Goal: Task Accomplishment & Management: Manage account settings

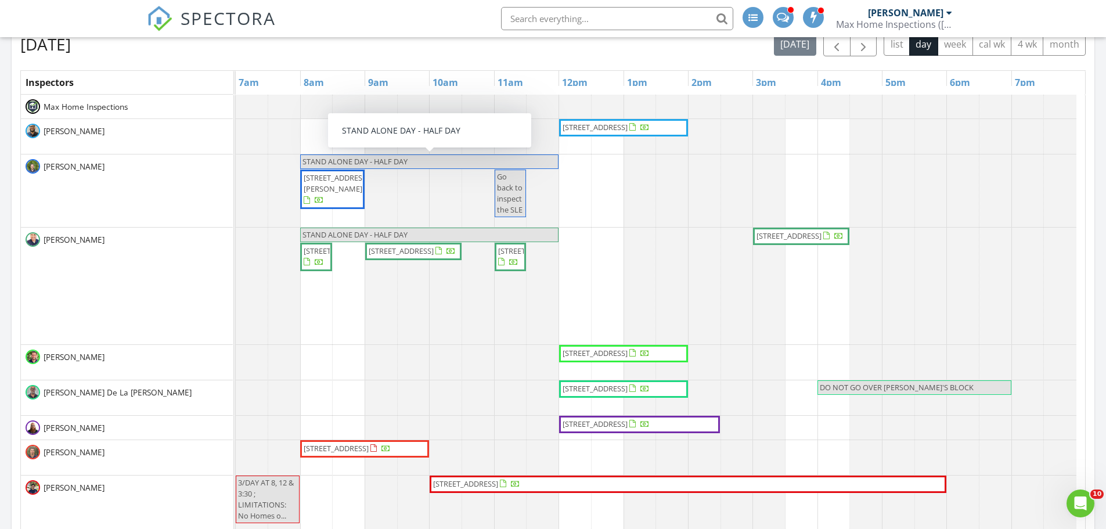
scroll to position [1075, 1124]
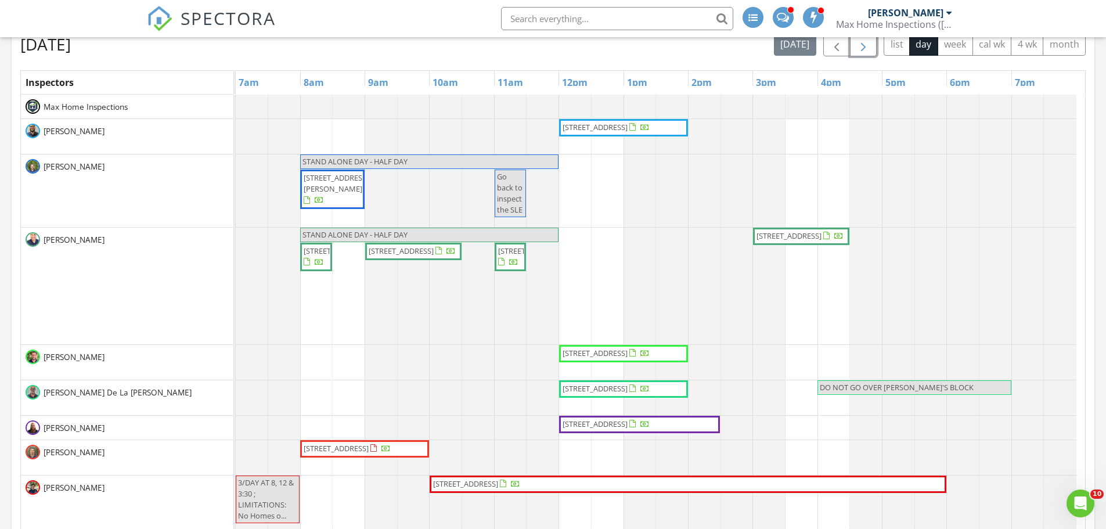
click at [869, 52] on span "button" at bounding box center [863, 45] width 14 height 14
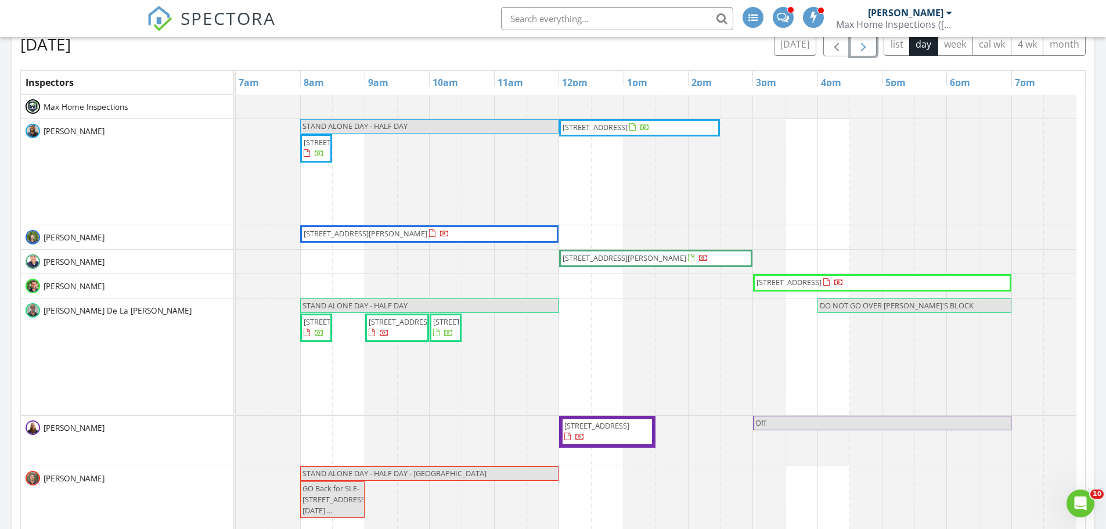
scroll to position [58, 0]
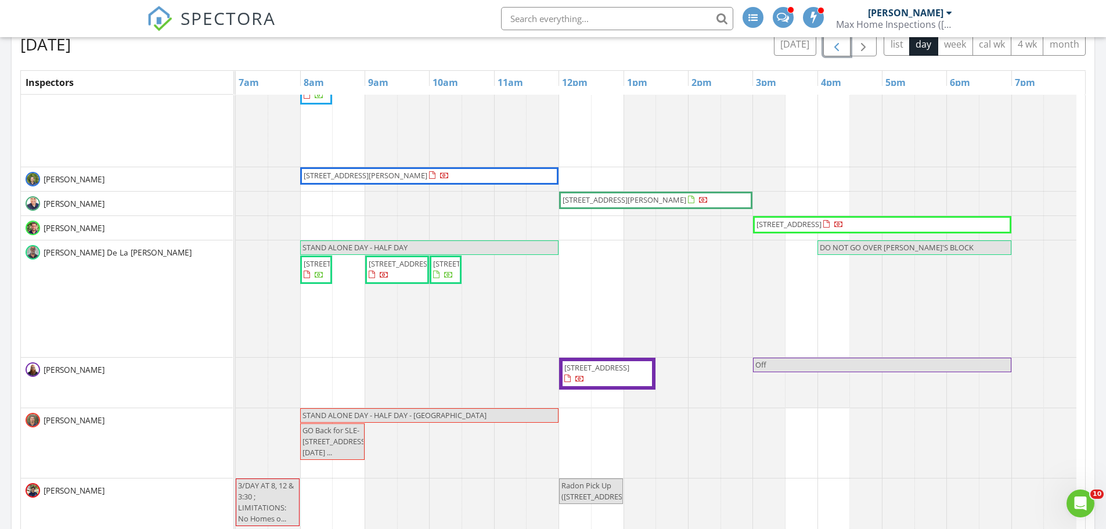
click at [840, 48] on span "button" at bounding box center [837, 45] width 14 height 14
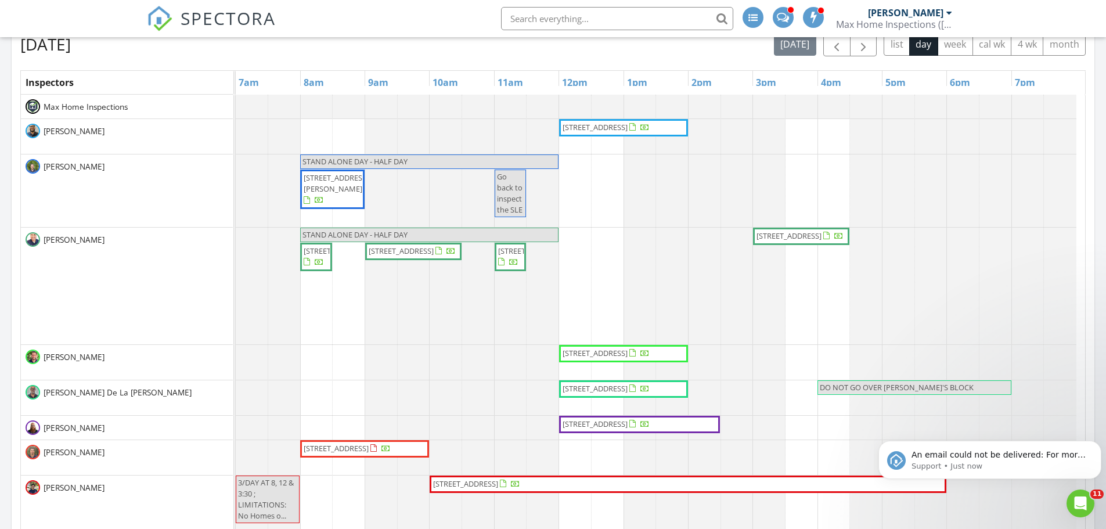
scroll to position [0, 0]
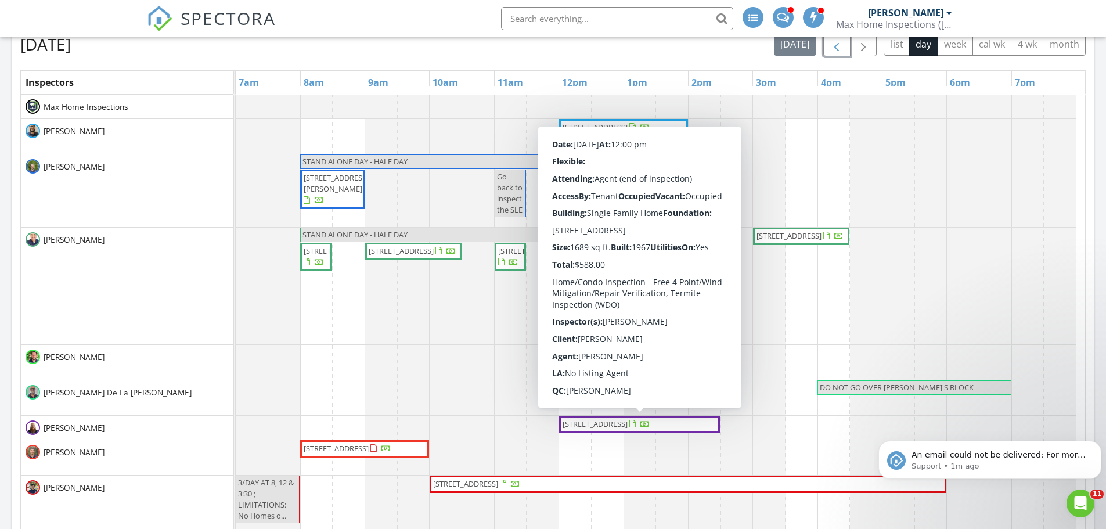
click at [628, 424] on span "[STREET_ADDRESS]" at bounding box center [595, 424] width 65 height 10
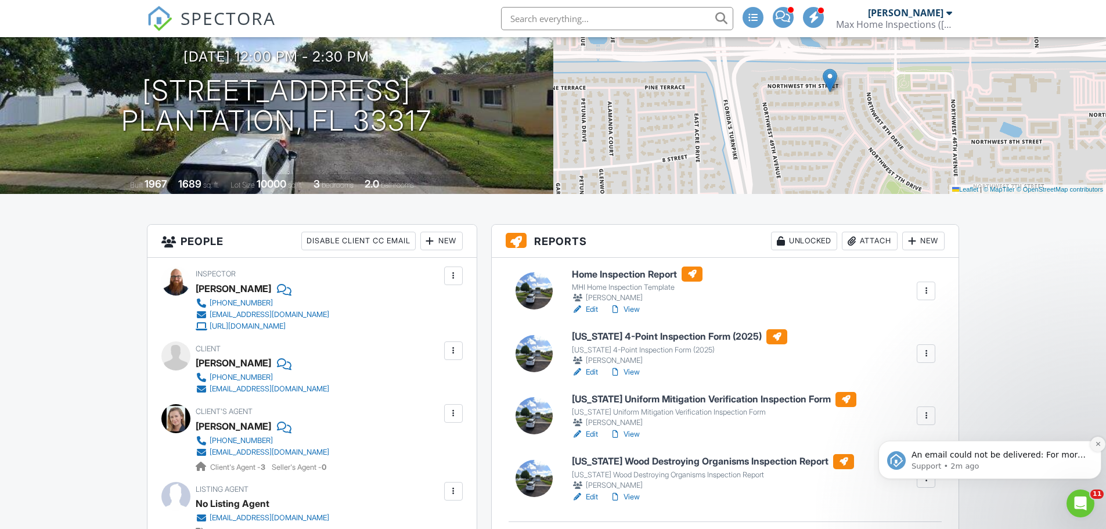
click at [1097, 444] on icon "Dismiss notification" at bounding box center [1098, 444] width 6 height 6
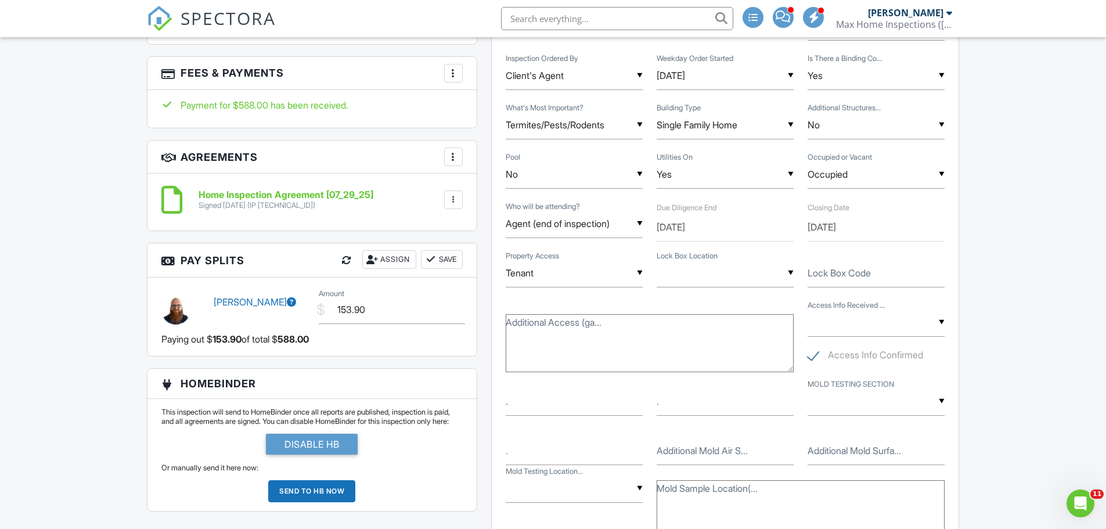
scroll to position [832, 0]
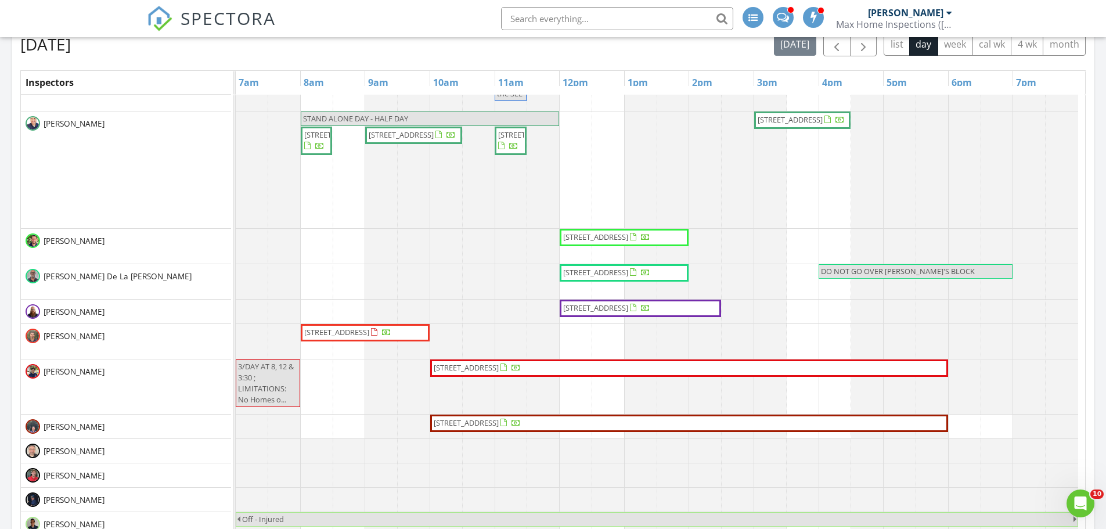
scroll to position [58, 0]
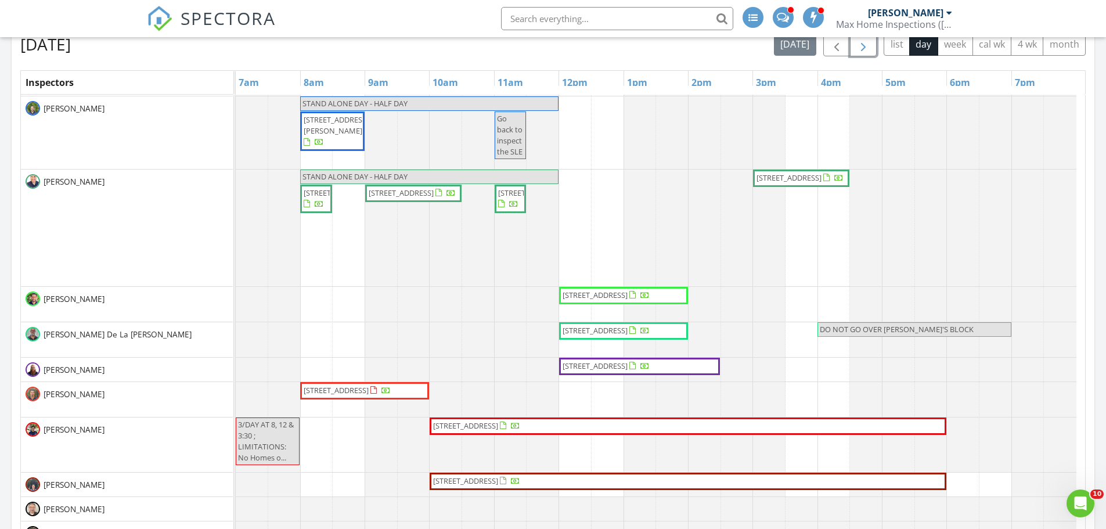
click at [862, 47] on span "button" at bounding box center [863, 45] width 14 height 14
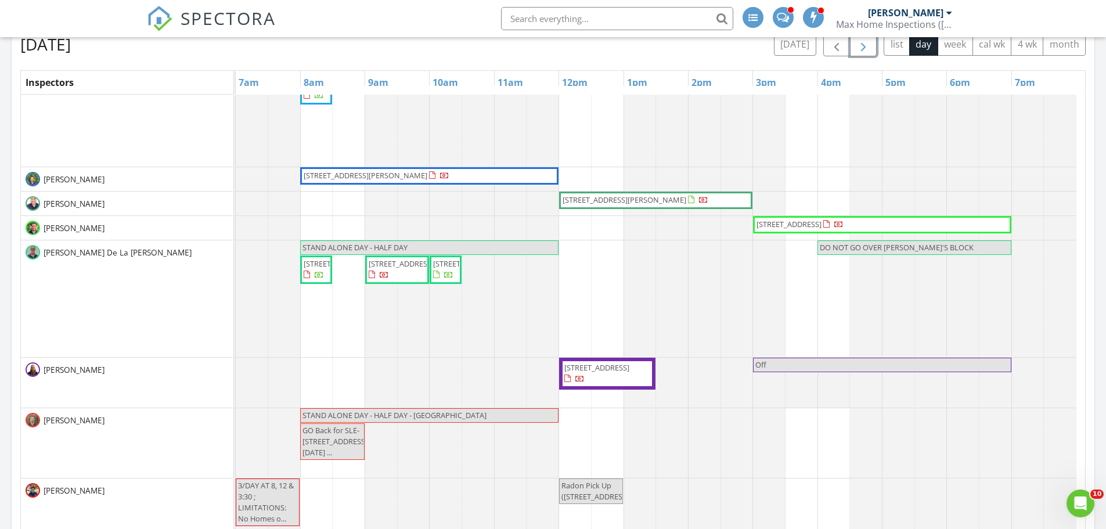
scroll to position [0, 0]
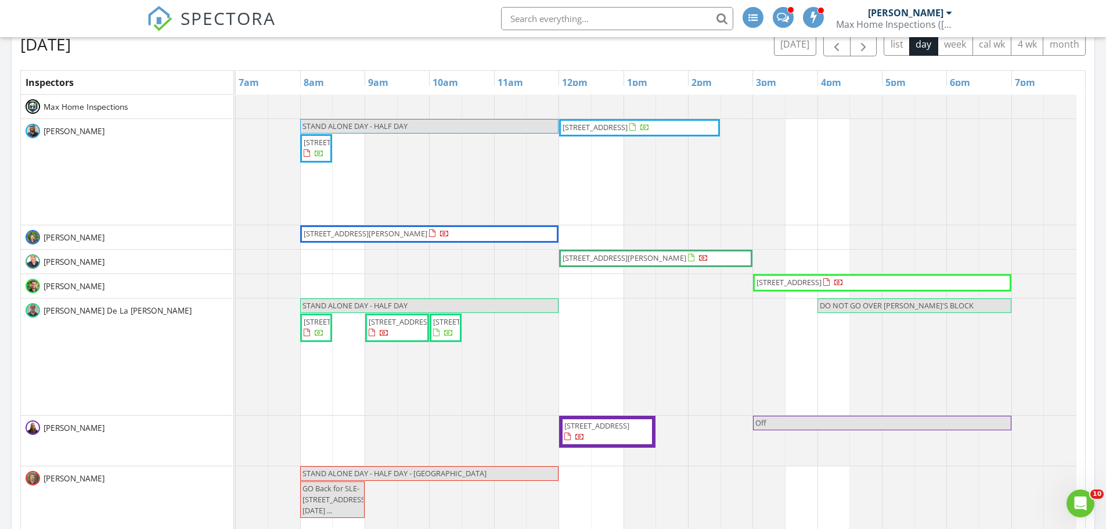
click at [860, 60] on div "Friday, August 29, 2025 today list day week cal wk 4 wk month Inspectors 7am 8a…" at bounding box center [552, 288] width 1065 height 510
click at [857, 51] on span "button" at bounding box center [863, 45] width 14 height 14
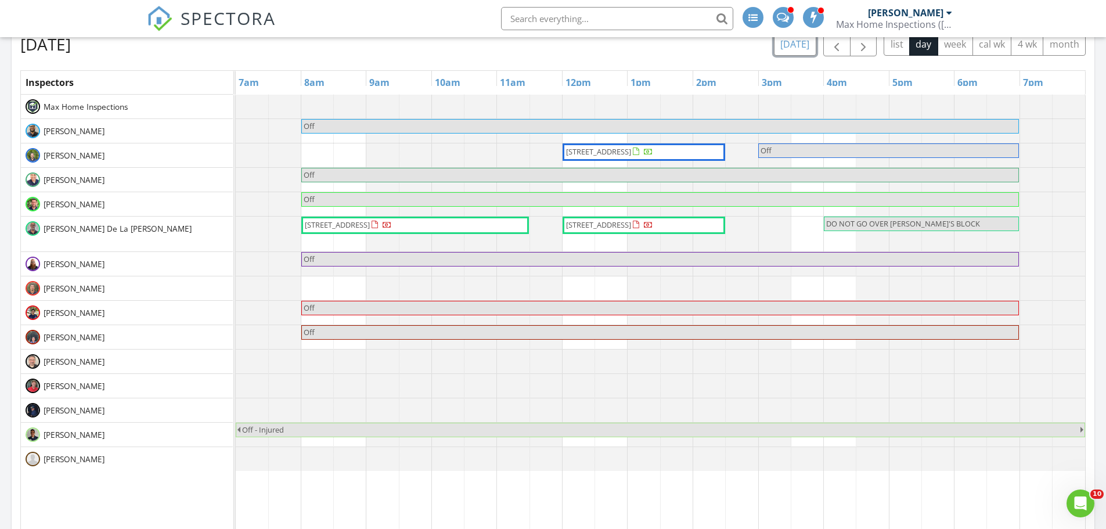
click at [801, 47] on button "[DATE]" at bounding box center [795, 44] width 42 height 23
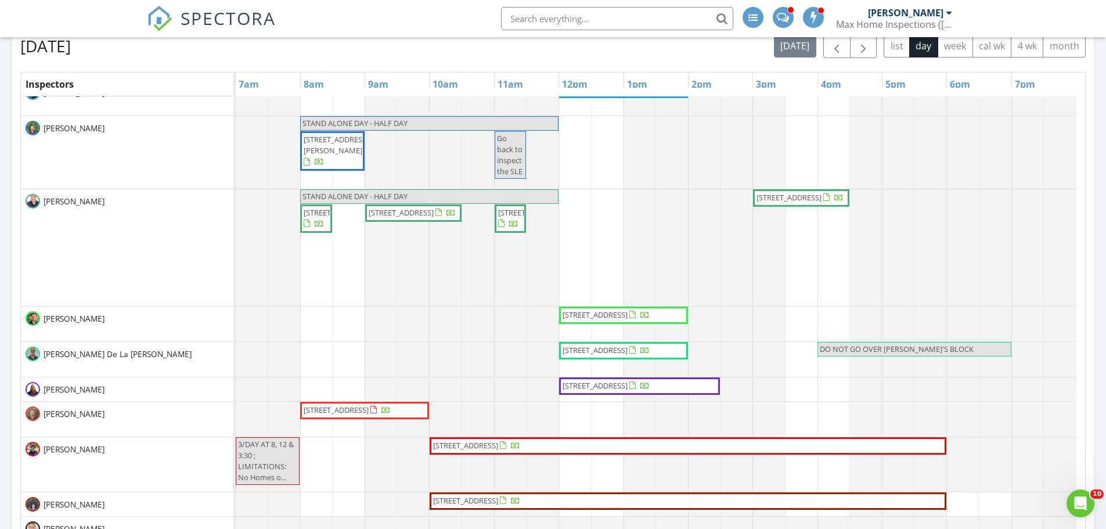
scroll to position [58, 0]
